Goal: Task Accomplishment & Management: Use online tool/utility

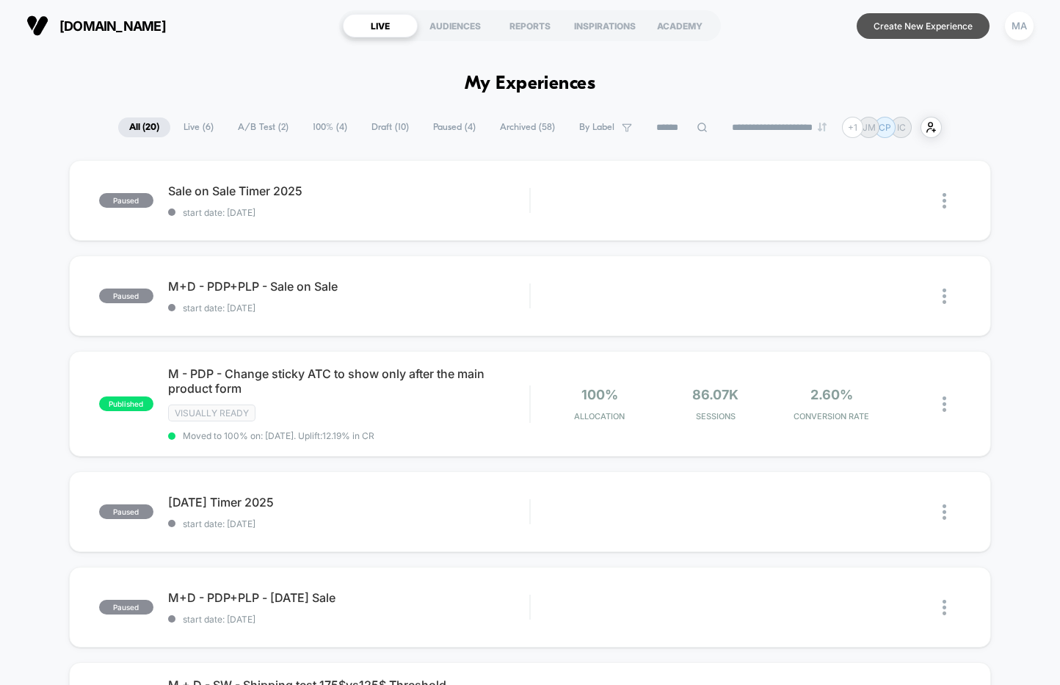
click at [908, 29] on button "Create New Experience" at bounding box center [923, 26] width 133 height 26
